Goal: Obtain resource: Obtain resource

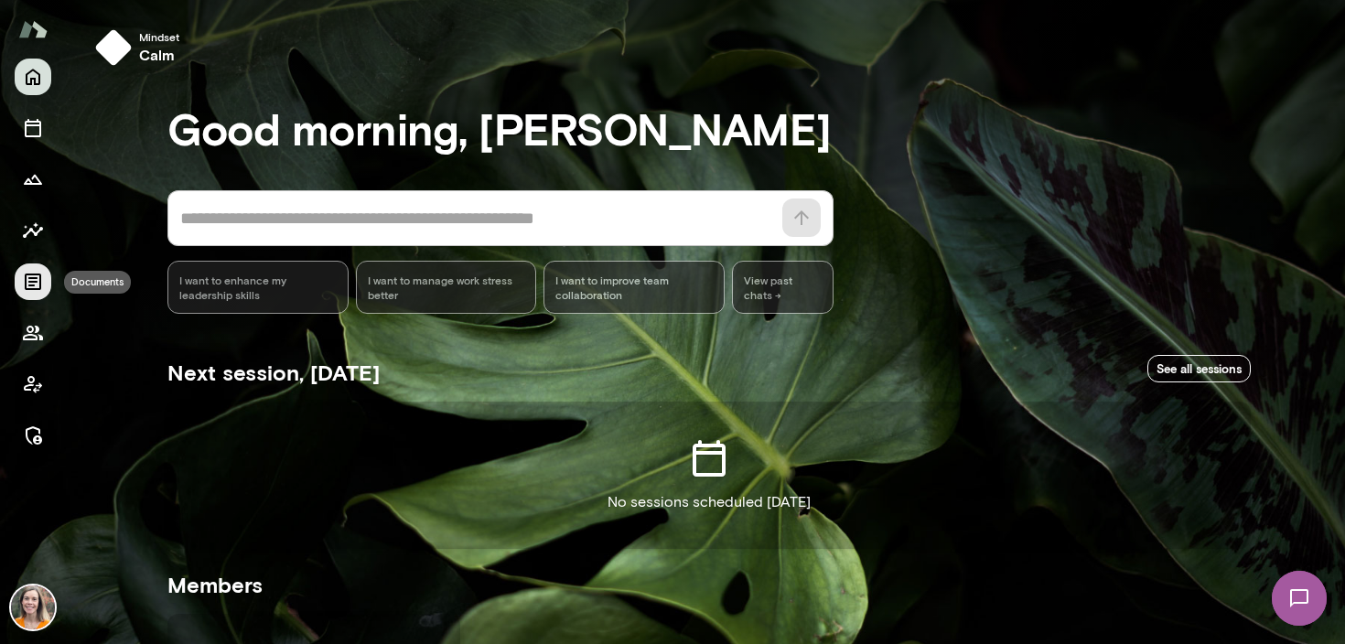
click at [27, 275] on icon "Documents" at bounding box center [33, 282] width 22 height 22
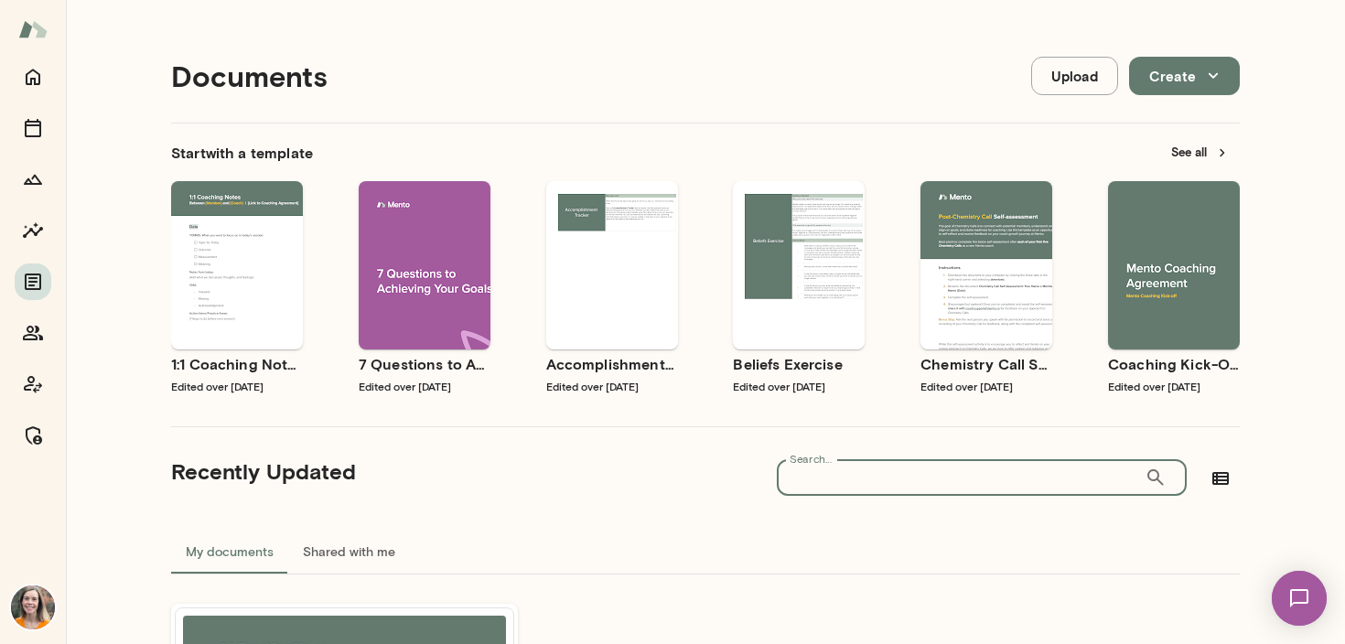
click at [833, 484] on input "Search..." at bounding box center [961, 477] width 368 height 37
click at [984, 211] on div "Use template Preview" at bounding box center [986, 265] width 132 height 168
